Goal: Task Accomplishment & Management: Use online tool/utility

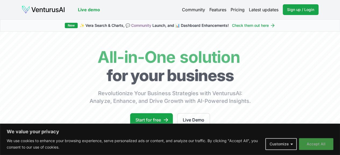
click at [312, 142] on button "Accept All" at bounding box center [316, 144] width 34 height 12
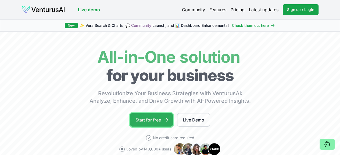
click at [152, 123] on link "Start for free" at bounding box center [151, 119] width 43 height 13
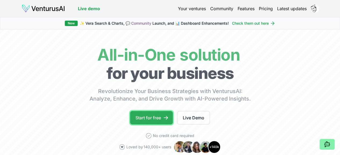
click at [147, 123] on link "Start for free" at bounding box center [151, 117] width 43 height 13
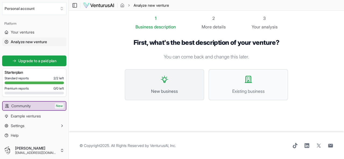
click at [163, 81] on icon at bounding box center [164, 79] width 6 height 6
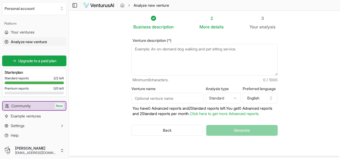
click at [166, 55] on textarea "Venture description (*)" at bounding box center [204, 60] width 146 height 32
paste textarea "lorem ipsu dolors amet consect ، adi el sed doeiu temp incidi utlabo etd magna …"
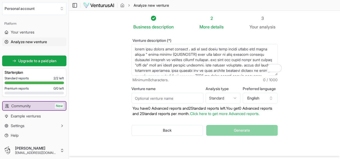
scroll to position [51, 0]
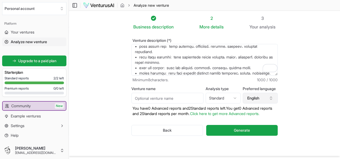
type textarea "lorem ipsu dolors amet consect ، adi el sed doeiu temp incidi utlabo etd magna …"
click at [273, 98] on icon "button" at bounding box center [271, 98] width 4 height 4
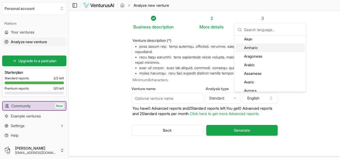
scroll to position [43, 0]
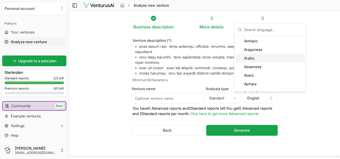
click at [268, 61] on div "Arabic" at bounding box center [269, 58] width 69 height 9
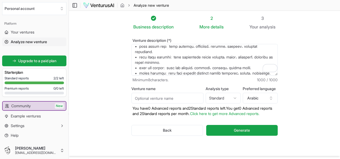
click at [238, 98] on html "We value your privacy We use cookies to enhance your browsing experience, serve…" at bounding box center [170, 79] width 340 height 159
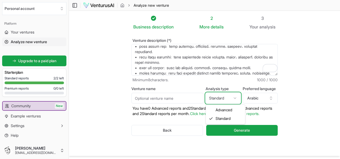
click at [238, 98] on html "We value your privacy We use cookies to enhance your browsing experience, serve…" at bounding box center [170, 79] width 340 height 159
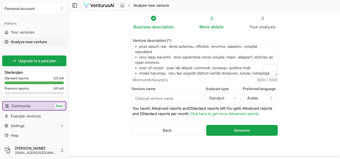
click at [185, 101] on input "Venture name" at bounding box center [167, 98] width 72 height 11
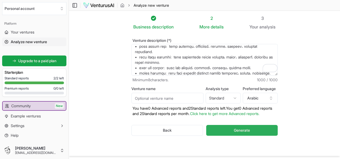
click at [218, 130] on button "Generate" at bounding box center [241, 130] width 71 height 11
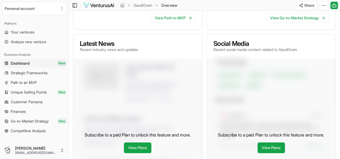
scroll to position [178, 0]
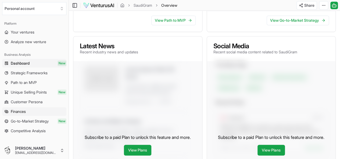
click at [30, 111] on link "Finances" at bounding box center [34, 112] width 64 height 9
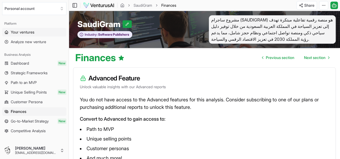
click at [22, 30] on span "Your ventures" at bounding box center [23, 32] width 24 height 5
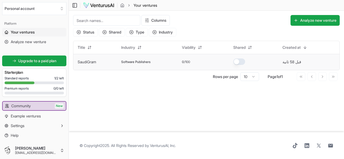
click at [117, 64] on td "SaudiGram" at bounding box center [95, 62] width 44 height 16
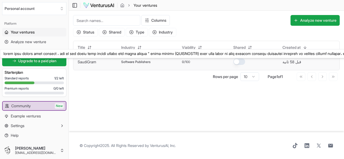
click at [84, 62] on link "SaudiGram" at bounding box center [87, 62] width 19 height 5
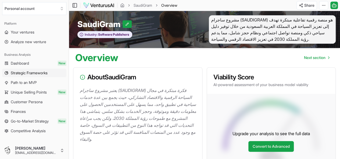
click at [43, 74] on span "Strategic Frameworks" at bounding box center [29, 72] width 37 height 5
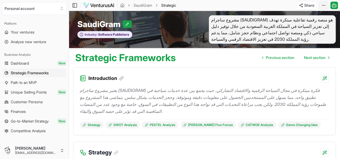
click at [323, 6] on html "We value your privacy We use cookies to enhance your browsing experience, serve…" at bounding box center [170, 79] width 340 height 159
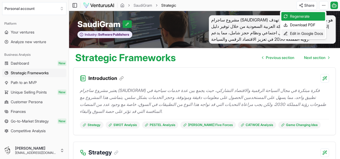
click at [309, 30] on div "Edit in Google Docs" at bounding box center [303, 33] width 44 height 9
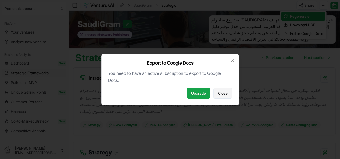
click at [219, 91] on span "Close" at bounding box center [223, 93] width 10 height 5
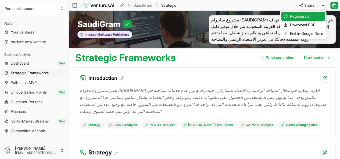
click at [303, 6] on html "We value your privacy We use cookies to enhance your browsing experience, serve…" at bounding box center [170, 79] width 340 height 159
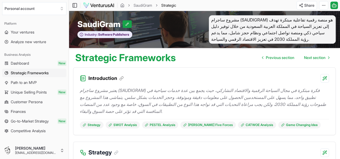
click at [303, 6] on html "We value your privacy We use cookies to enhance your browsing experience, serve…" at bounding box center [170, 79] width 340 height 159
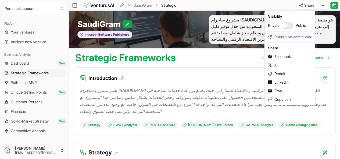
click at [324, 5] on html "We value your privacy We use cookies to enhance your browsing experience, serve…" at bounding box center [170, 79] width 340 height 159
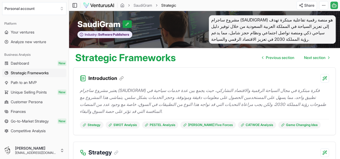
click at [335, 5] on icon at bounding box center [333, 5] width 5 height 6
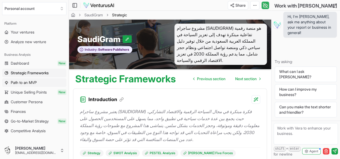
click at [20, 81] on span "Path to an MVP" at bounding box center [24, 82] width 26 height 5
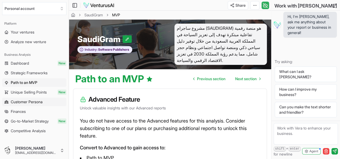
click at [19, 103] on span "Customer Persona" at bounding box center [27, 101] width 32 height 5
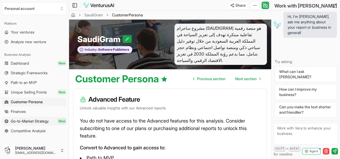
click at [19, 120] on span "Go-to-Market Strategy" at bounding box center [30, 121] width 38 height 5
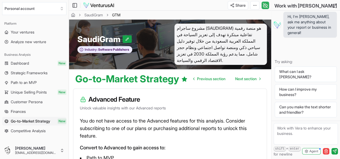
click at [23, 132] on span "Competitive Analysis" at bounding box center [28, 130] width 35 height 5
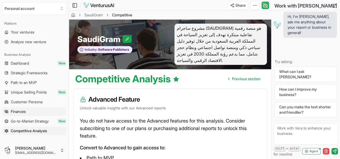
click at [18, 111] on span "Finances" at bounding box center [18, 111] width 15 height 5
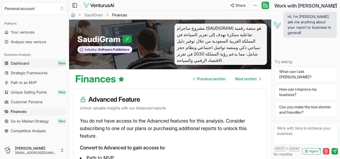
click at [28, 64] on span "Dashboard" at bounding box center [20, 63] width 18 height 5
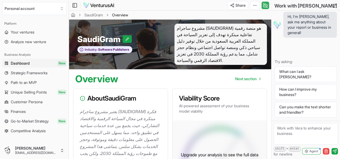
click at [264, 4] on icon at bounding box center [265, 5] width 5 height 5
